Goal: Find specific page/section: Find specific page/section

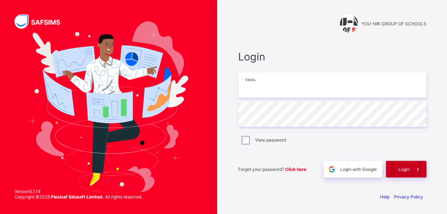
type input "**********"
click at [403, 165] on div "Login" at bounding box center [406, 169] width 41 height 17
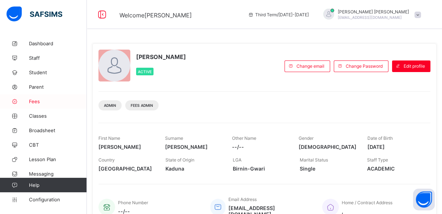
click at [47, 101] on span "Fees" at bounding box center [58, 101] width 58 height 6
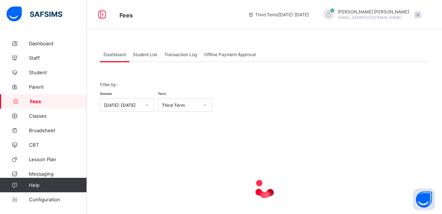
click at [141, 54] on span "Student List" at bounding box center [145, 54] width 24 height 5
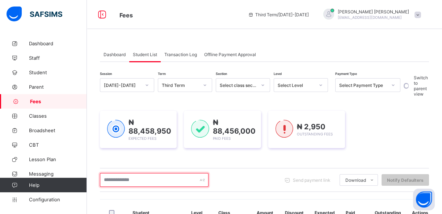
click at [165, 178] on input "text" at bounding box center [154, 180] width 109 height 14
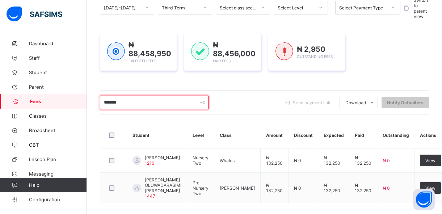
scroll to position [79, 0]
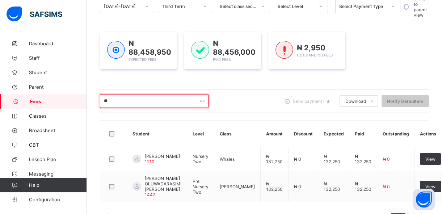
type input "*"
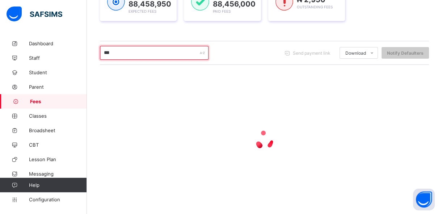
scroll to position [131, 0]
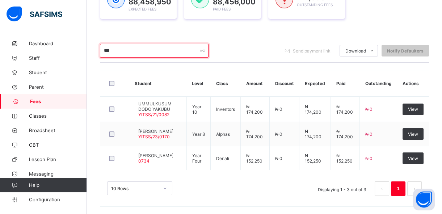
click at [115, 51] on input "***" at bounding box center [154, 51] width 109 height 14
type input "*"
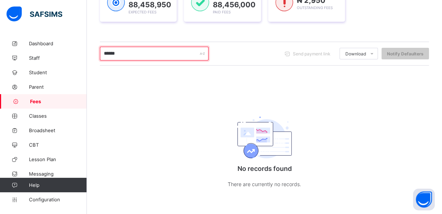
scroll to position [126, 0]
type input "*"
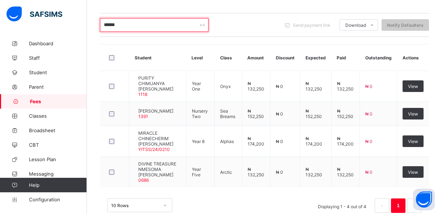
scroll to position [162, 0]
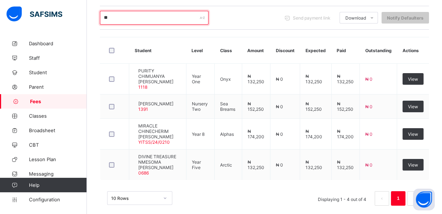
type input "*"
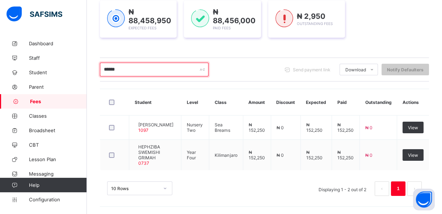
scroll to position [115, 0]
type input "******"
